Goal: Task Accomplishment & Management: Use online tool/utility

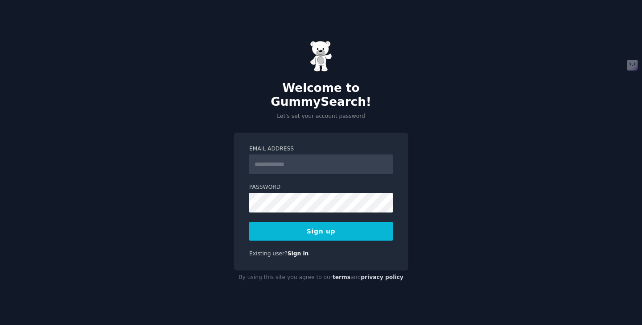
click at [283, 154] on input "Email Address" at bounding box center [321, 164] width 144 height 20
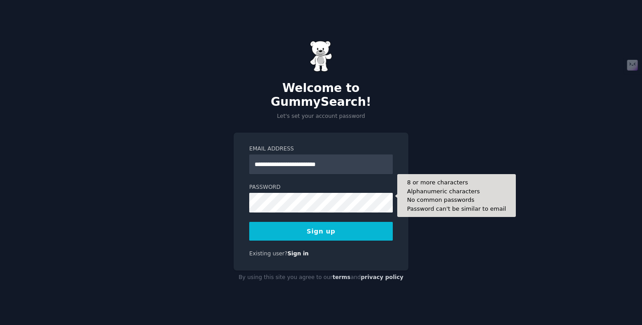
type input "**********"
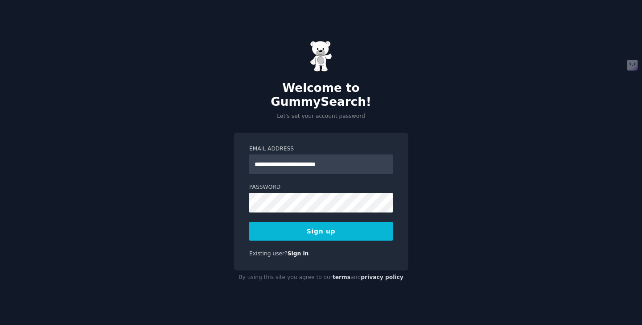
click at [339, 225] on button "Sign up" at bounding box center [321, 231] width 144 height 19
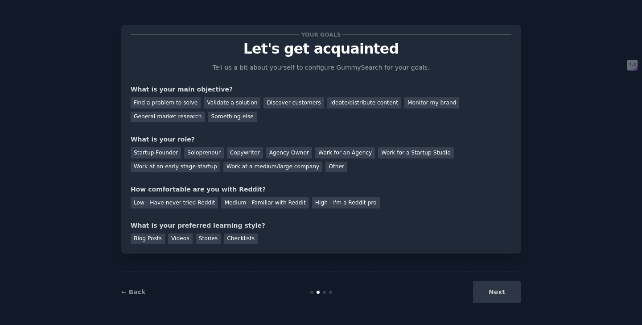
click at [500, 292] on div "Next" at bounding box center [454, 292] width 133 height 22
click at [487, 294] on div "Next" at bounding box center [454, 292] width 133 height 22
click at [169, 103] on div "Find a problem to solve" at bounding box center [166, 102] width 70 height 11
click at [230, 101] on div "Validate a solution" at bounding box center [232, 102] width 57 height 11
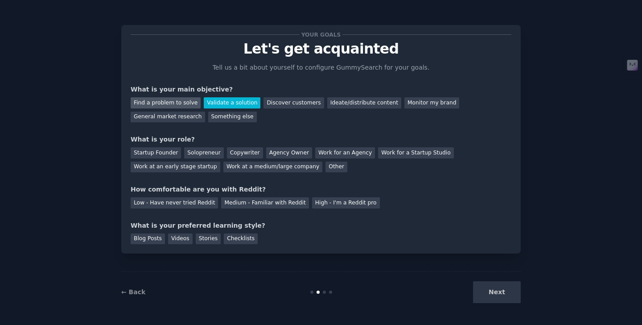
click at [156, 103] on div "Find a problem to solve" at bounding box center [166, 102] width 70 height 11
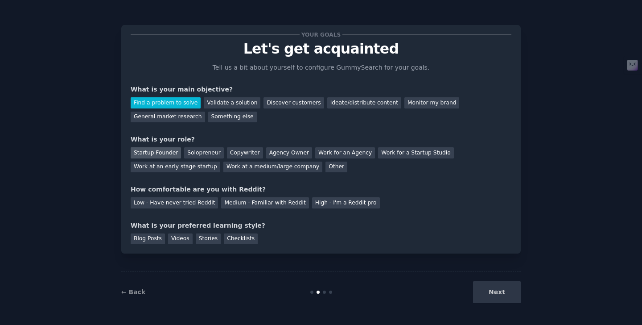
click at [162, 153] on div "Startup Founder" at bounding box center [156, 152] width 50 height 11
click at [171, 203] on div "Low - Have never tried Reddit" at bounding box center [174, 202] width 87 height 11
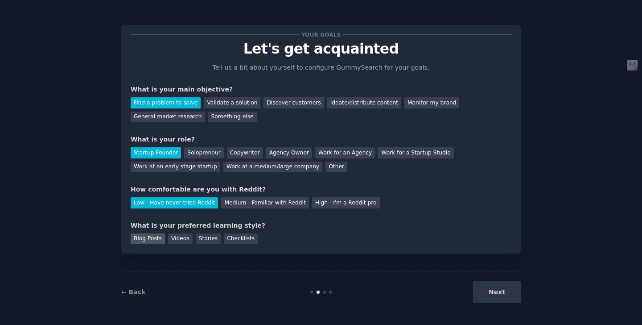
click at [151, 241] on div "Blog Posts" at bounding box center [148, 238] width 34 height 11
click at [507, 293] on button "Next" at bounding box center [497, 292] width 48 height 22
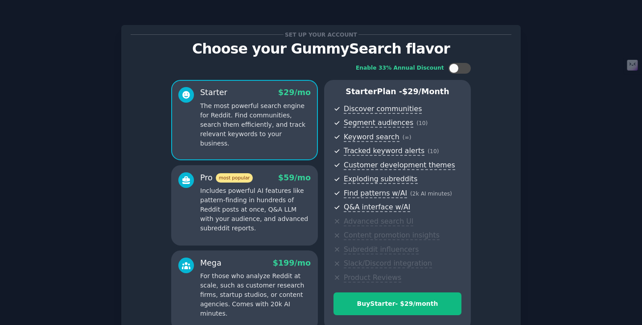
scroll to position [29, 0]
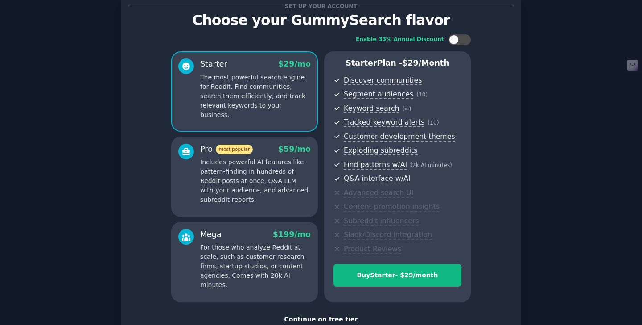
click at [331, 319] on div "Continue on free tier" at bounding box center [321, 318] width 381 height 9
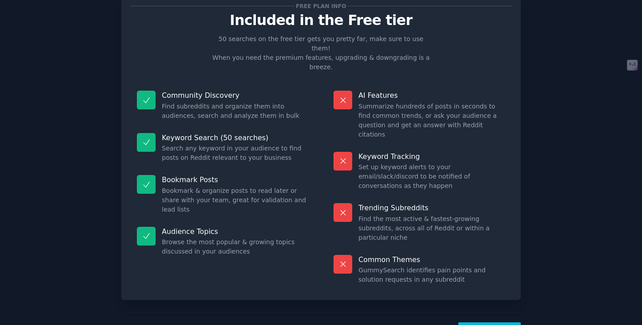
scroll to position [23, 0]
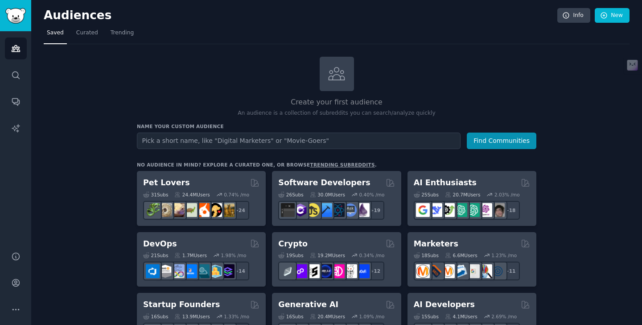
click at [194, 139] on input "text" at bounding box center [299, 140] width 324 height 17
type input "webmarketing"
click at [467, 132] on button "Find Communities" at bounding box center [502, 140] width 70 height 17
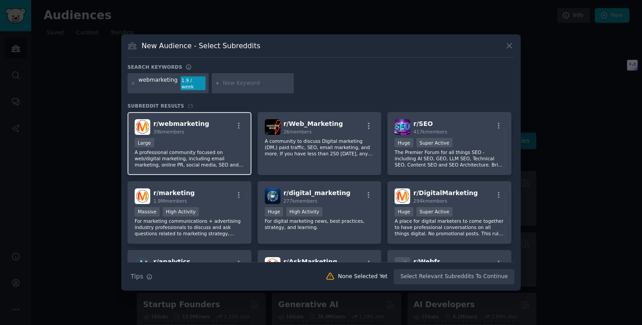
click at [182, 129] on span "39k members" at bounding box center [168, 131] width 31 height 5
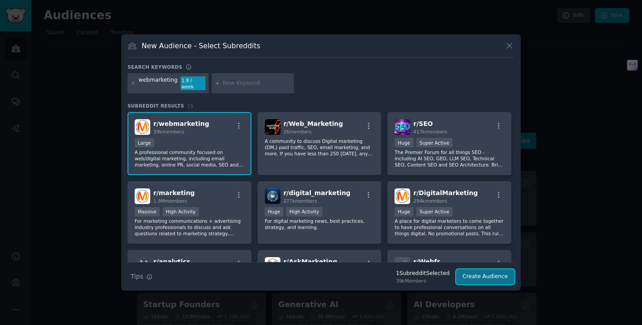
click at [470, 276] on button "Create Audience" at bounding box center [485, 276] width 59 height 15
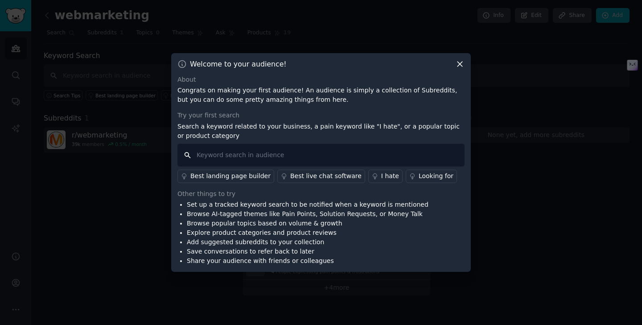
click at [248, 155] on input "text" at bounding box center [321, 155] width 287 height 23
type input "test"
click at [237, 176] on div "Best landing page builder" at bounding box center [230, 175] width 80 height 9
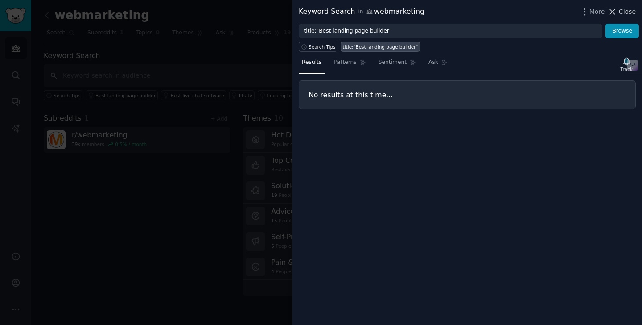
click at [620, 14] on span "Close" at bounding box center [627, 11] width 17 height 9
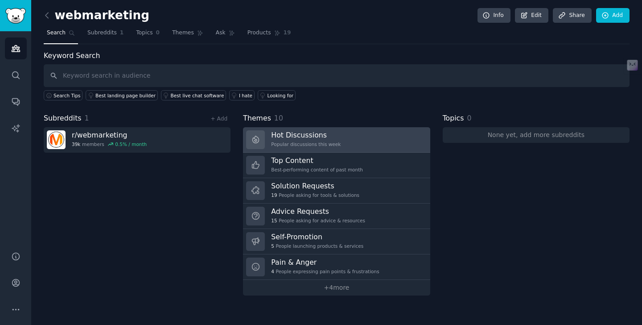
click at [318, 143] on div "Popular discussions this week" at bounding box center [306, 144] width 70 height 6
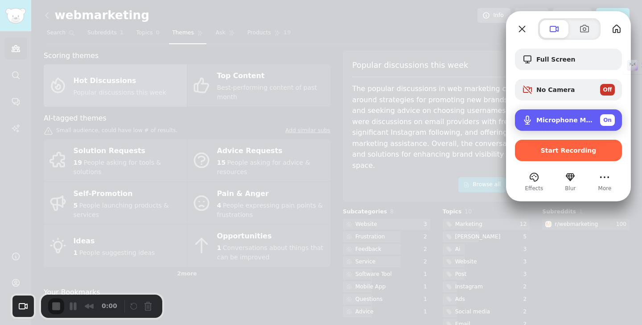
click at [583, 119] on span "Microphone MacBook Pro (Built-in)" at bounding box center [565, 119] width 57 height 7
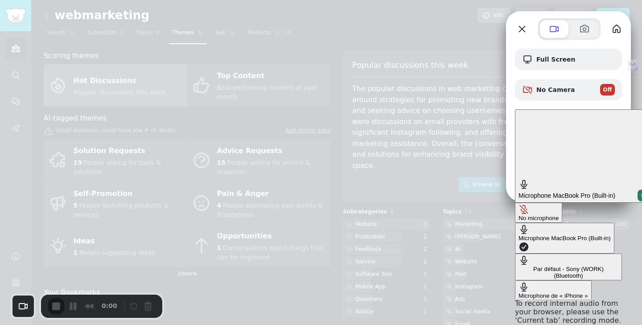
click at [519, 215] on div "No microphone" at bounding box center [539, 218] width 40 height 7
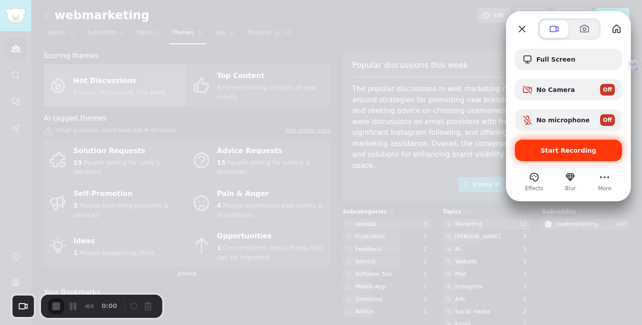
click at [542, 149] on span "Start Recording" at bounding box center [568, 150] width 93 height 7
